Goal: Task Accomplishment & Management: Manage account settings

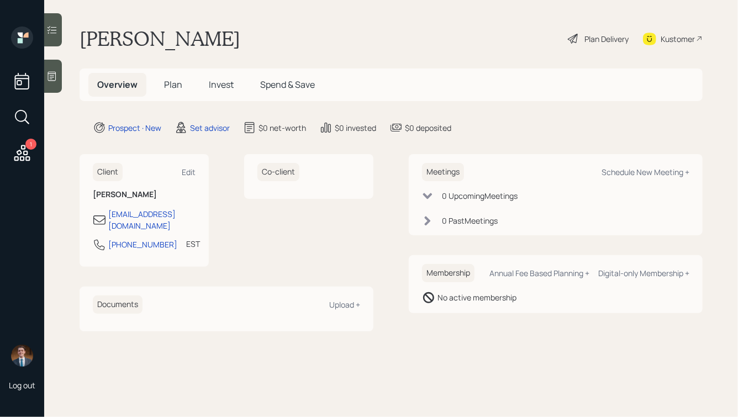
click at [54, 78] on icon at bounding box center [51, 76] width 11 height 11
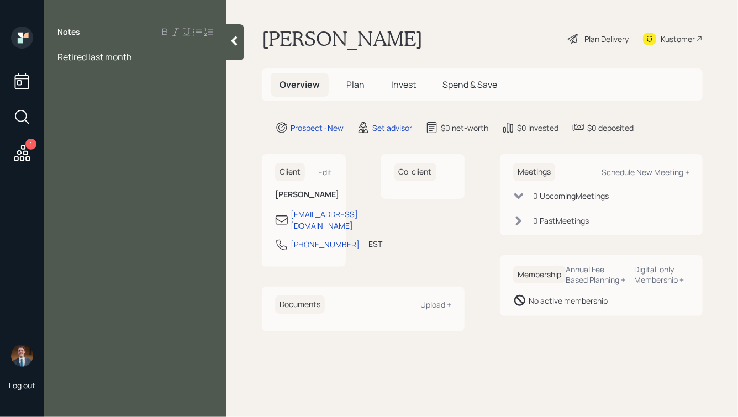
click at [140, 55] on div "Retired last month" at bounding box center [135, 57] width 156 height 12
click at [155, 55] on div "Retired last month, 68" at bounding box center [135, 57] width 156 height 12
click at [130, 68] on div at bounding box center [135, 69] width 156 height 12
click at [193, 56] on div "Retired last month, 68, married" at bounding box center [135, 57] width 156 height 12
click at [159, 118] on div "^ covers everything" at bounding box center [135, 118] width 156 height 12
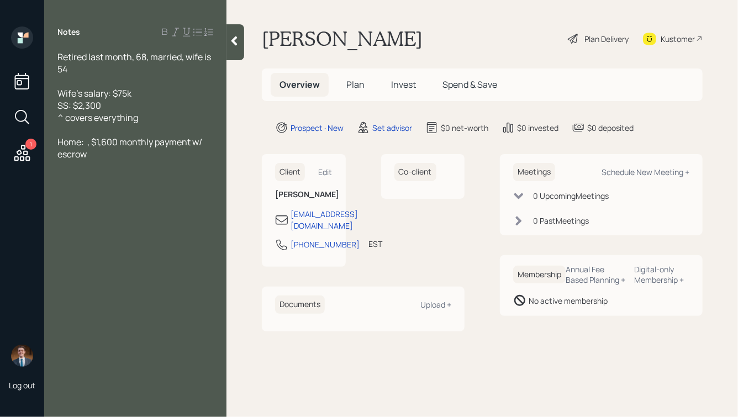
click at [85, 142] on span "Home: , $1,600 monthly payment w/ escrow" at bounding box center [130, 148] width 146 height 24
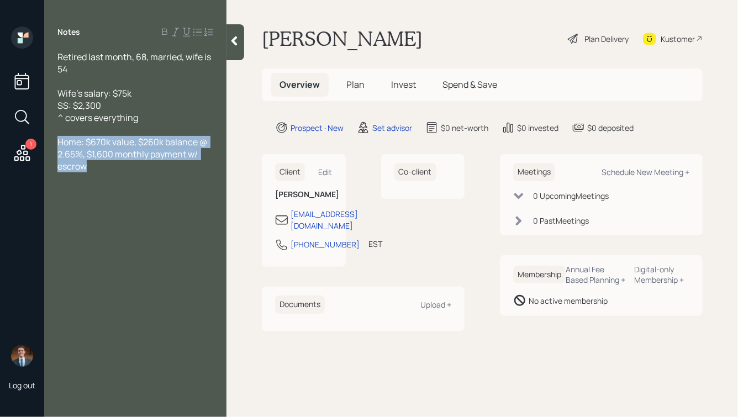
drag, startPoint x: 113, startPoint y: 173, endPoint x: 49, endPoint y: 136, distance: 73.5
click at [50, 136] on div "Retired last month, 68, married, wife is 54 Wife's salary: $75k SS: $2,300 ^ co…" at bounding box center [135, 136] width 182 height 170
click at [99, 157] on span "Home: $670k value, $260k balance @ 2.65%, $1,600 monthly payment w/ escrow" at bounding box center [132, 154] width 151 height 36
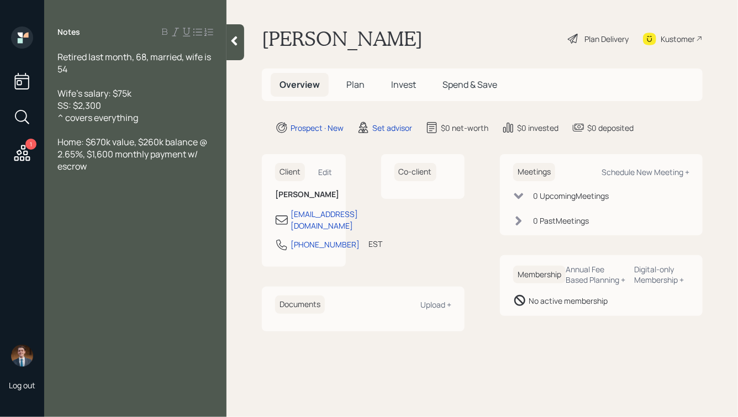
click at [145, 117] on div "^ covers everything" at bounding box center [135, 118] width 156 height 12
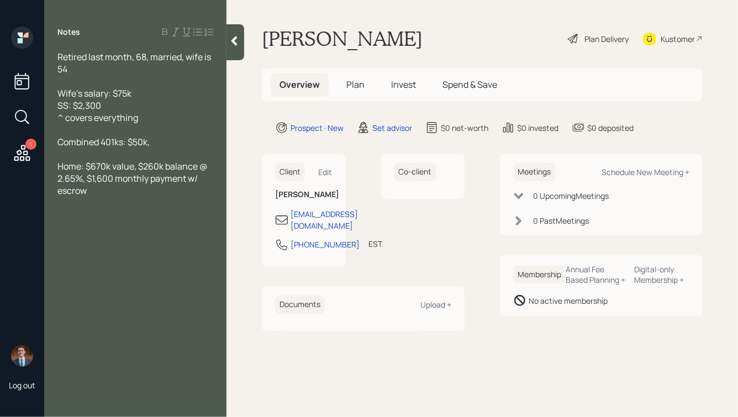
click at [129, 142] on span "Combined 401ks: $50k," at bounding box center [103, 142] width 92 height 12
click at [166, 145] on div "Combined 401ks: ~$50k," at bounding box center [135, 142] width 156 height 12
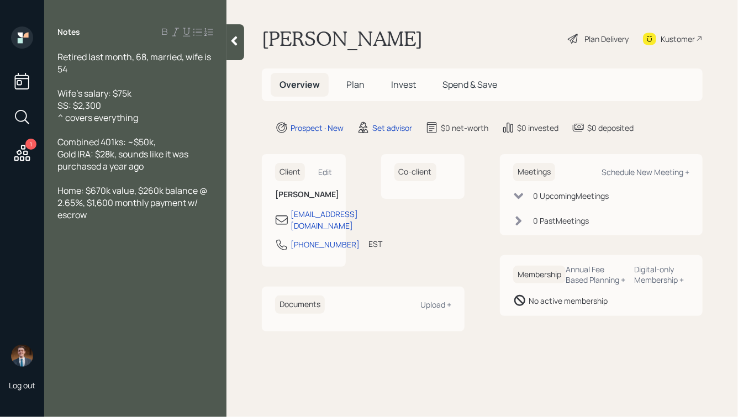
click at [165, 144] on div "Combined 401ks: ~$50k," at bounding box center [135, 142] width 156 height 12
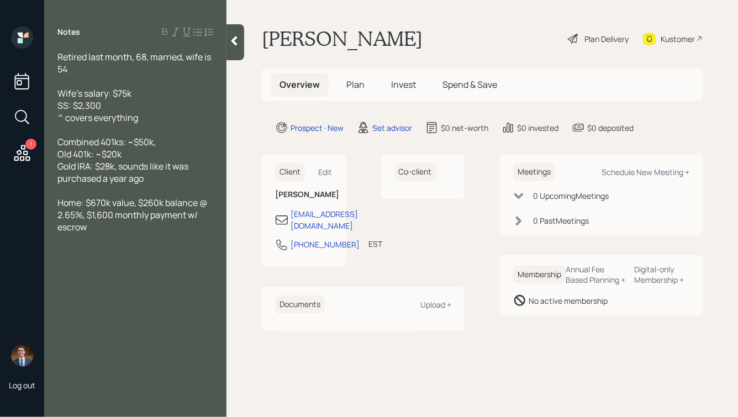
drag, startPoint x: 173, startPoint y: 144, endPoint x: 51, endPoint y: 145, distance: 122.6
click at [51, 145] on div "Retired last month, 68, married, wife is 54 Wife's salary: $75k SS: $2,300 ^ co…" at bounding box center [135, 166] width 182 height 231
click at [89, 133] on div at bounding box center [135, 130] width 156 height 12
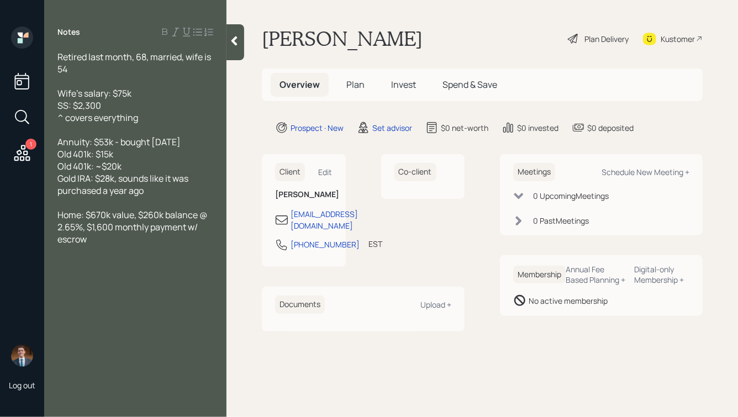
click at [151, 192] on div "Gold IRA: $28k, sounds like it was purchased a year ago" at bounding box center [135, 184] width 156 height 24
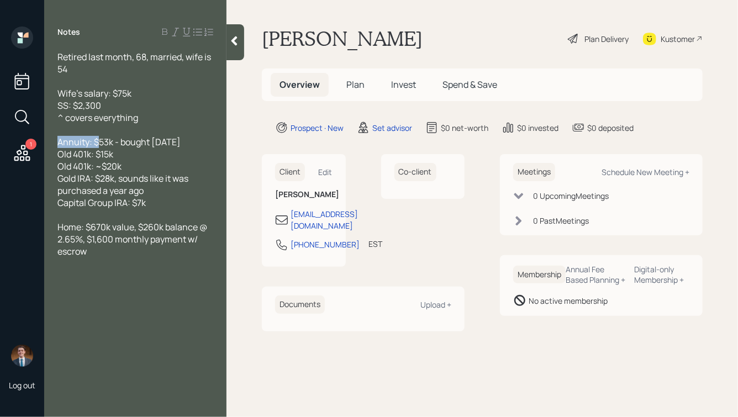
drag, startPoint x: 60, startPoint y: 144, endPoint x: 99, endPoint y: 143, distance: 38.7
click at [99, 143] on span "Annuity: $53k - bought [DATE]" at bounding box center [118, 142] width 123 height 12
click at [100, 142] on span "Annuity: $53k - bought [DATE]" at bounding box center [118, 142] width 123 height 12
drag, startPoint x: 115, startPoint y: 142, endPoint x: 75, endPoint y: 142, distance: 40.3
click at [75, 142] on span "Annuity: $53k - bought [DATE]" at bounding box center [118, 142] width 123 height 12
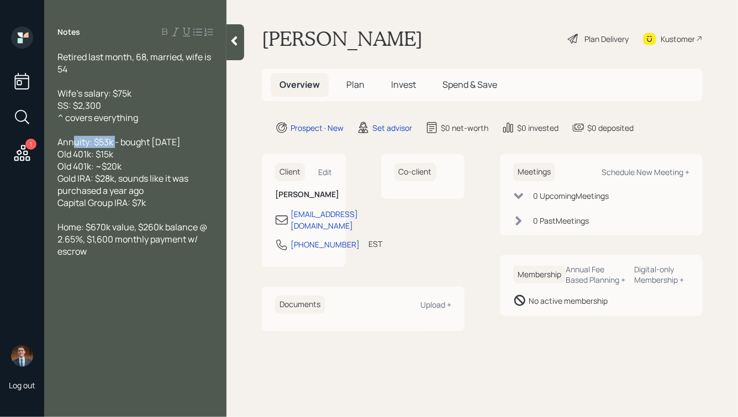
click at [108, 147] on span "Annuity: $53k - bought [DATE]" at bounding box center [118, 142] width 123 height 12
drag, startPoint x: 113, startPoint y: 142, endPoint x: 74, endPoint y: 142, distance: 38.7
click at [74, 142] on span "Annuity: $53k - bought [DATE]" at bounding box center [118, 142] width 123 height 12
click at [91, 146] on span "Annuity: $53k - bought [DATE]" at bounding box center [118, 142] width 123 height 12
click at [202, 144] on div "Annuity: $53k - bought [DATE]" at bounding box center [135, 142] width 156 height 12
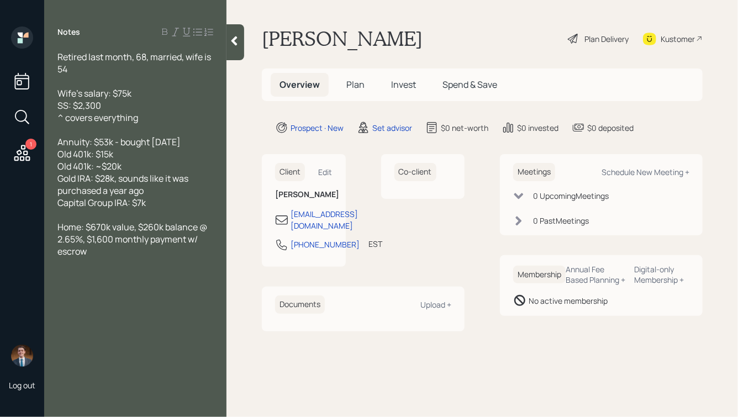
drag, startPoint x: 117, startPoint y: 156, endPoint x: 47, endPoint y: 156, distance: 69.6
click at [47, 156] on div "Retired last month, 68, married, wife is 54 Wife's salary: $75k SS: $2,300 ^ co…" at bounding box center [135, 178] width 182 height 255
click at [128, 156] on div "Old 401k: $15k" at bounding box center [135, 154] width 156 height 12
drag, startPoint x: 134, startPoint y: 168, endPoint x: 60, endPoint y: 136, distance: 79.9
click at [61, 136] on div "Retired last month, 68, married, wife is 54 Wife's salary: $75k SS: $2,300 ^ co…" at bounding box center [135, 178] width 156 height 255
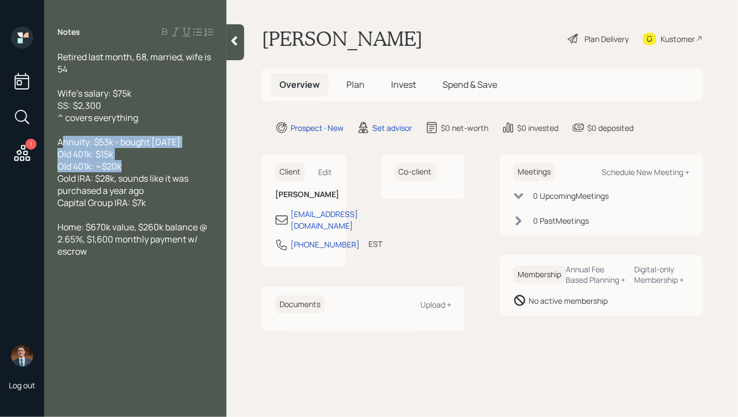
click at [97, 152] on span "Old 401k: $15k" at bounding box center [85, 154] width 56 height 12
drag, startPoint x: 60, startPoint y: 180, endPoint x: 163, endPoint y: 203, distance: 106.2
click at [163, 203] on div "Retired last month, 68, married, wife is 54 Wife's salary: $75k SS: $2,300 ^ co…" at bounding box center [135, 178] width 156 height 255
click at [163, 203] on div "Capital Group IRA: $7k" at bounding box center [135, 203] width 156 height 12
click at [89, 133] on div at bounding box center [135, 130] width 156 height 12
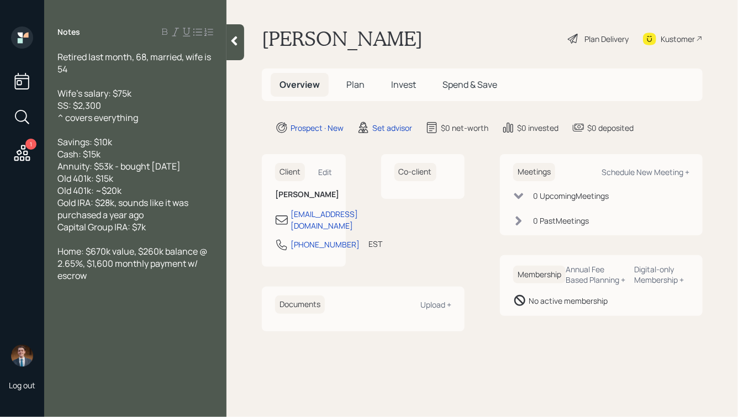
click at [149, 219] on div "Gold IRA: $28k, sounds like it was purchased a year ago" at bounding box center [135, 209] width 156 height 24
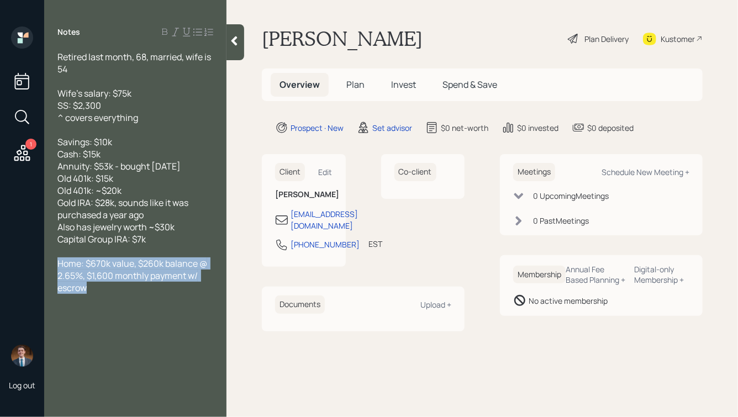
drag, startPoint x: 92, startPoint y: 288, endPoint x: 30, endPoint y: 262, distance: 67.4
click at [30, 262] on div "1 Log out Notes Retired last month, 68, married, wife is 54 Wife's salary: $75k…" at bounding box center [369, 208] width 738 height 417
click at [119, 280] on span "Home: $670k value, $260k balance @ 2.65%, $1,600 monthly payment w/ escrow" at bounding box center [132, 275] width 151 height 36
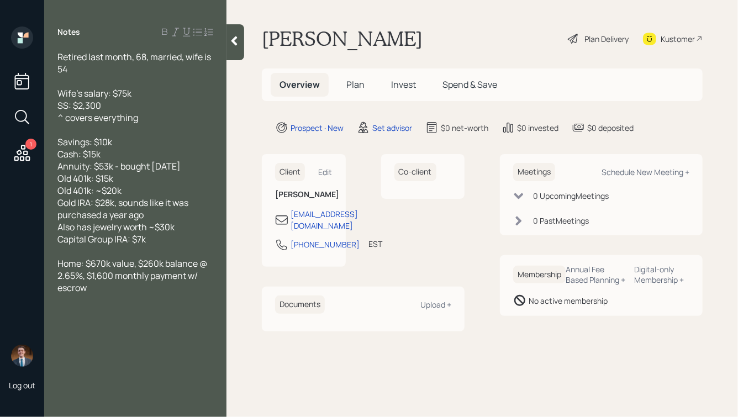
click at [152, 93] on div "Wife's salary: $75k" at bounding box center [135, 93] width 156 height 12
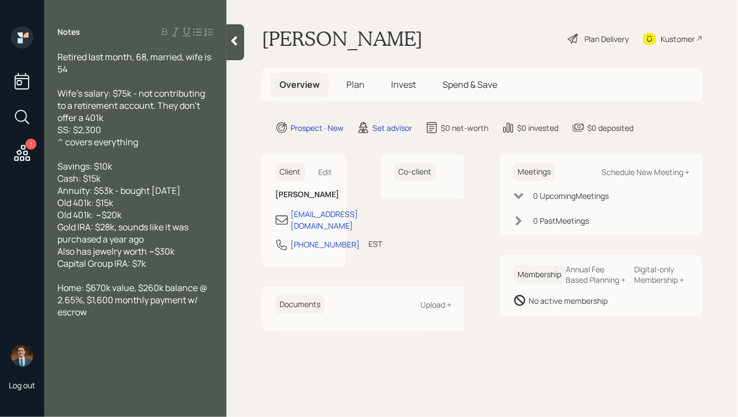
click at [230, 44] on icon at bounding box center [234, 40] width 11 height 11
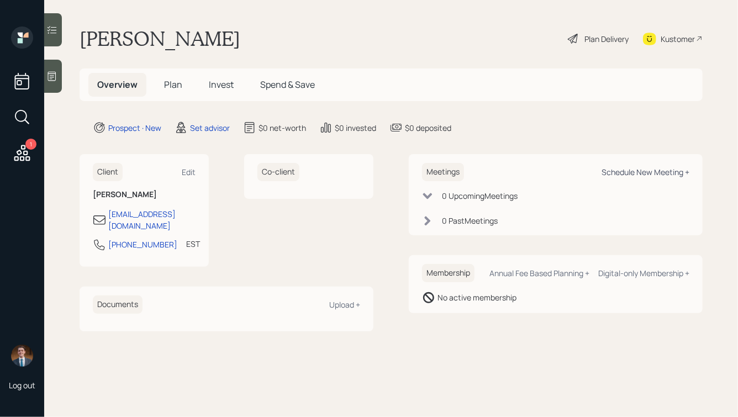
click at [629, 169] on div "Schedule New Meeting +" at bounding box center [645, 172] width 88 height 10
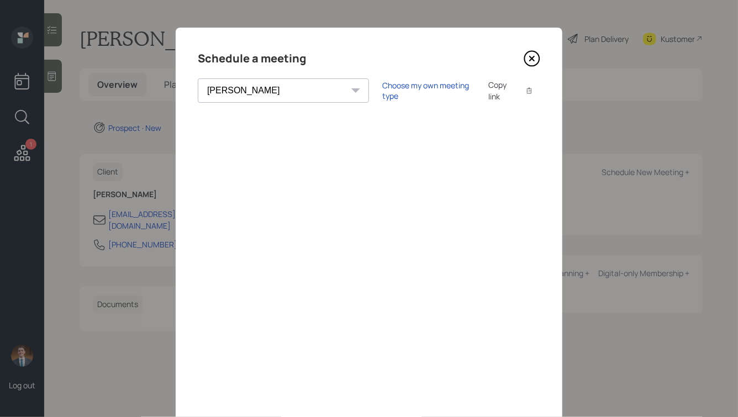
click at [250, 90] on select "[PERSON_NAME] [PERSON_NAME] [PERSON_NAME] [PERSON_NAME] [PERSON_NAME] [PERSON_N…" at bounding box center [283, 90] width 171 height 24
select select "ade3b313-576a-42c5-b346-1eb294908ae6"
click at [198, 78] on select "[PERSON_NAME] [PERSON_NAME] [PERSON_NAME] [PERSON_NAME] [PERSON_NAME] [PERSON_N…" at bounding box center [283, 90] width 171 height 24
click at [382, 91] on div "Choose my own meeting type" at bounding box center [428, 90] width 93 height 21
click at [401, 86] on div "Use meeting type for lifecycle stage" at bounding box center [464, 91] width 127 height 10
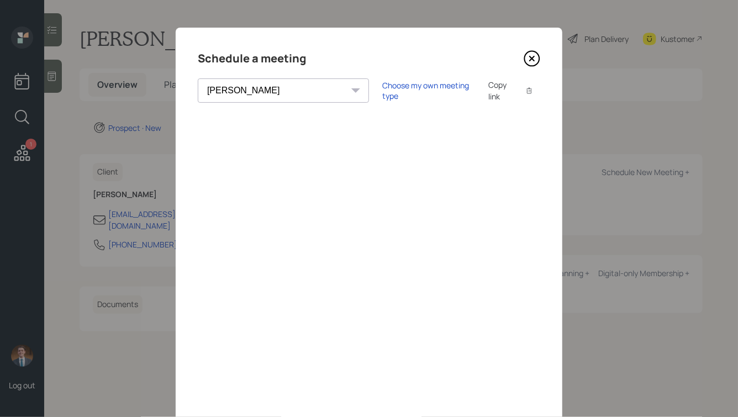
click at [533, 56] on icon at bounding box center [531, 58] width 17 height 17
